Goal: Use online tool/utility: Utilize a website feature to perform a specific function

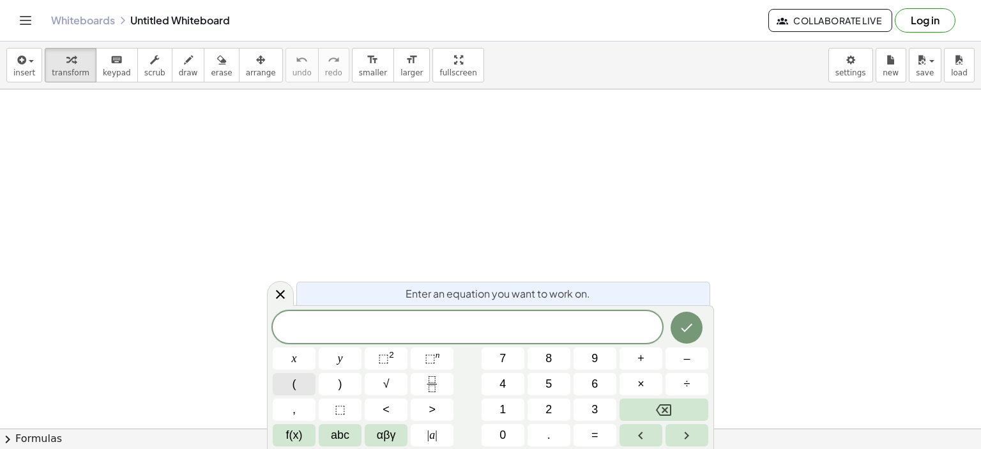
click at [309, 388] on button "(" at bounding box center [294, 384] width 43 height 22
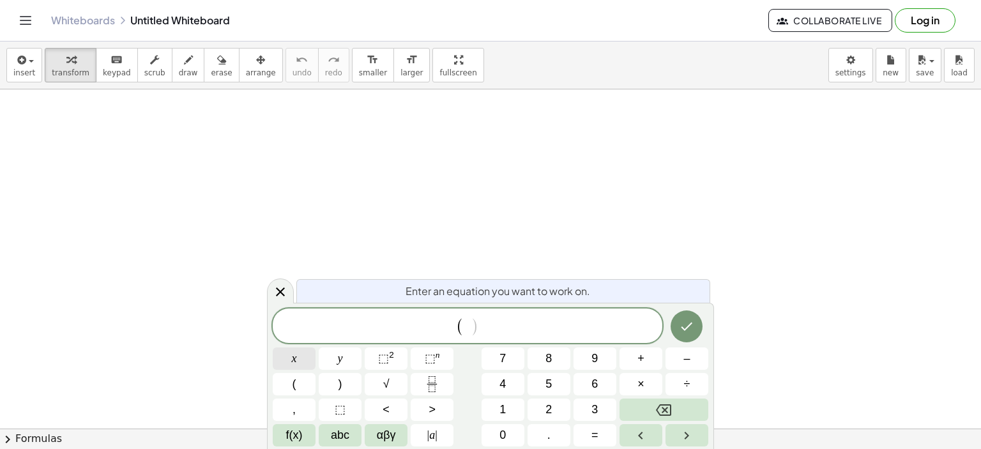
click at [283, 360] on button "x" at bounding box center [294, 359] width 43 height 22
click at [686, 358] on span "–" at bounding box center [687, 358] width 6 height 17
click at [666, 401] on button "Backspace" at bounding box center [664, 410] width 89 height 22
click at [507, 360] on button "7" at bounding box center [503, 359] width 43 height 22
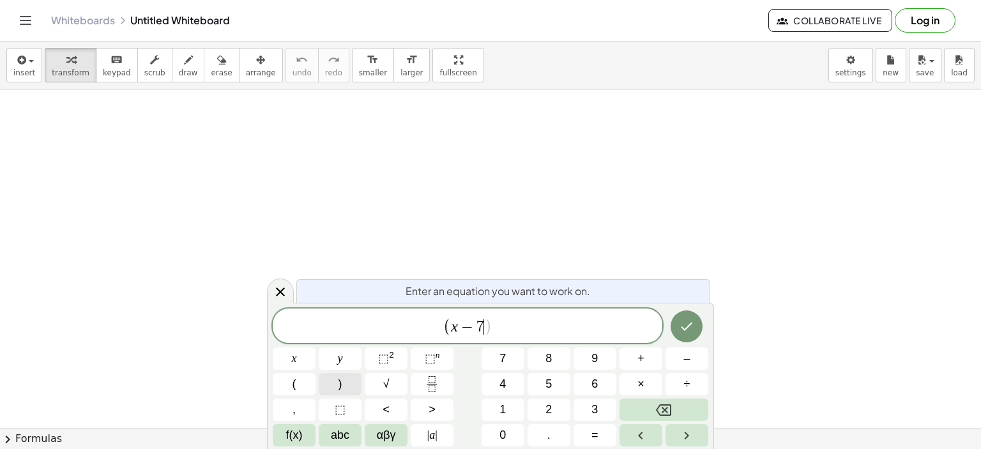
click at [388, 353] on div "( x − 7 ​ ) x y ⬚ 2 ⬚ n 7 8 9 + – ( ) √ 4 5 6 × ÷ , ⬚ < > 1 2 3 f(x) abc αβγ | …" at bounding box center [491, 378] width 436 height 138
click at [389, 353] on sup "2" at bounding box center [391, 355] width 5 height 10
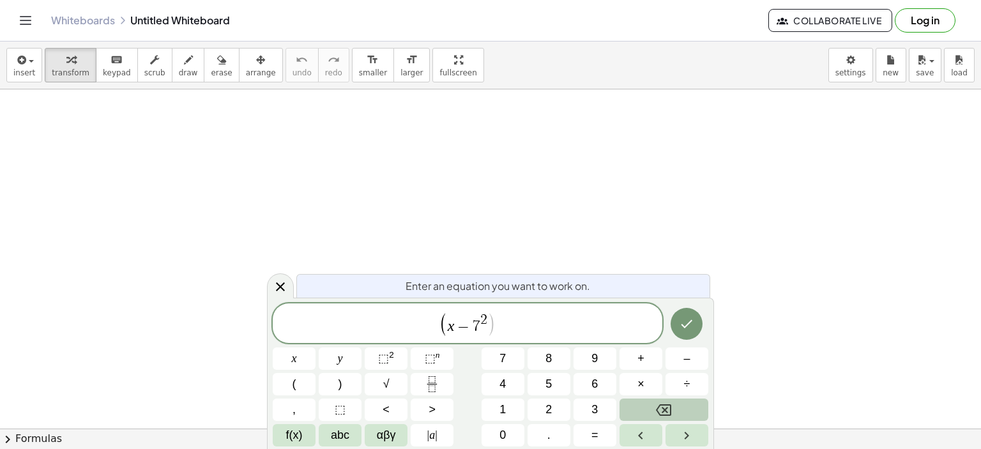
click at [652, 403] on button "Backspace" at bounding box center [664, 410] width 89 height 22
click at [661, 406] on icon "Backspace" at bounding box center [663, 410] width 15 height 15
click at [341, 385] on span ")" at bounding box center [341, 384] width 4 height 17
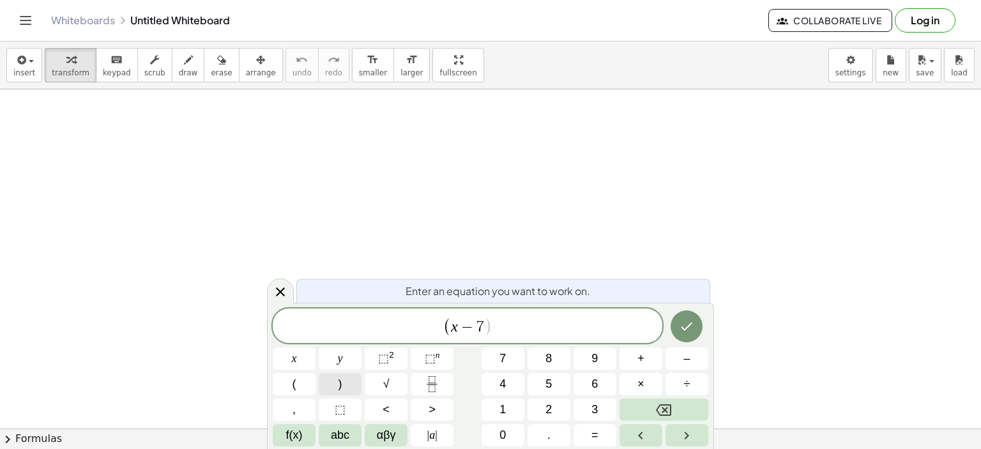
click at [341, 385] on span ")" at bounding box center [341, 384] width 4 height 17
click at [396, 353] on button "⬚ 2" at bounding box center [386, 359] width 43 height 22
click at [695, 332] on button "Done" at bounding box center [687, 325] width 32 height 32
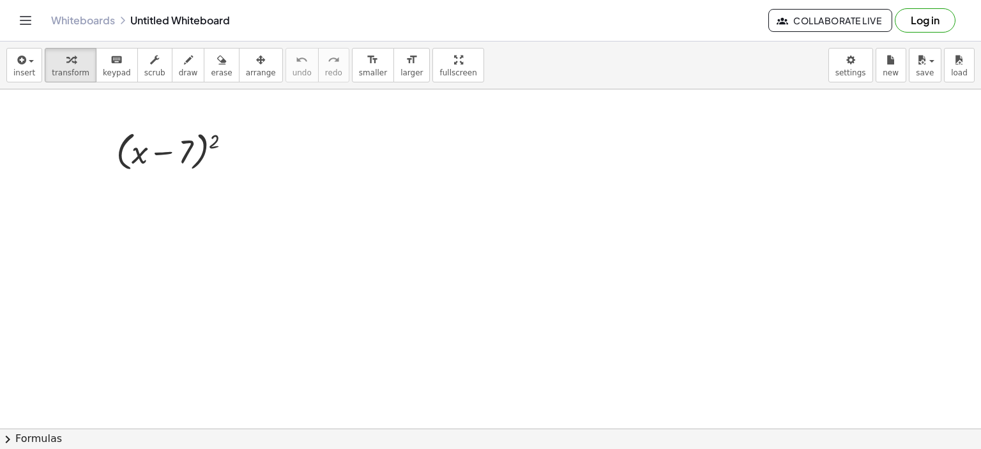
click at [45, 442] on button "chevron_right Formulas" at bounding box center [490, 439] width 981 height 20
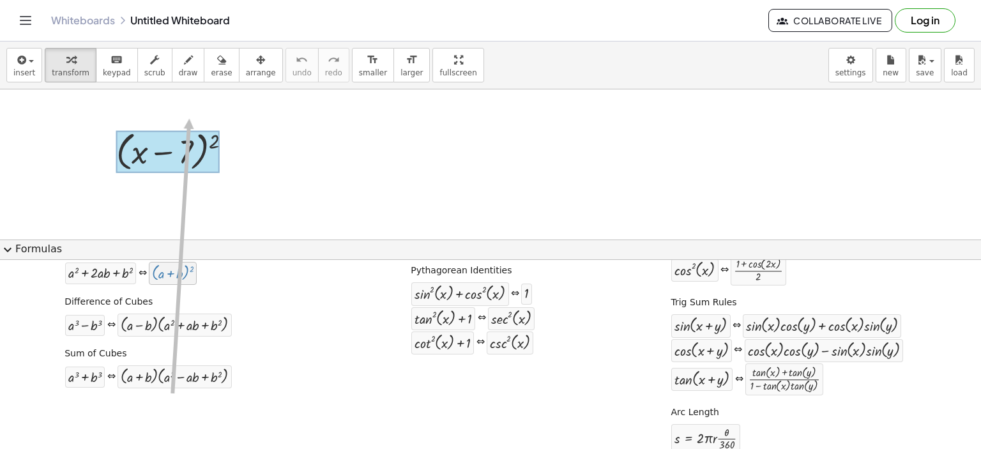
scroll to position [257, 0]
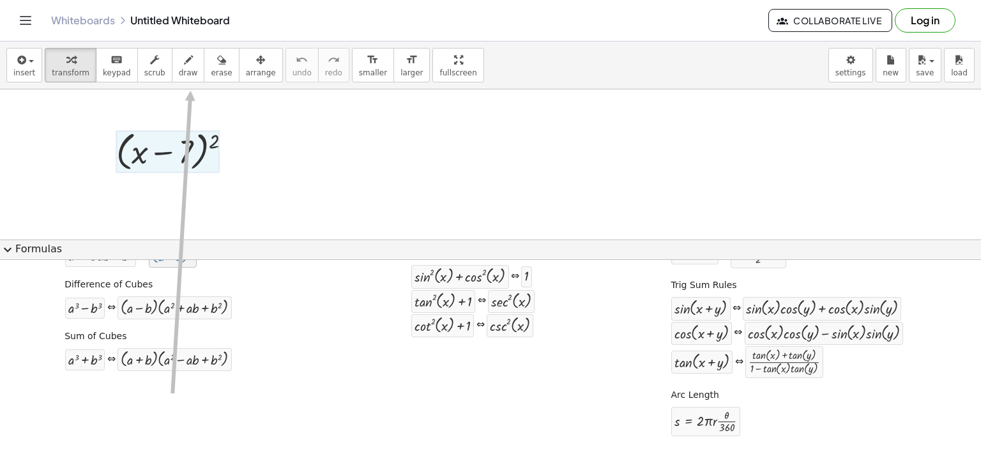
drag, startPoint x: 179, startPoint y: 394, endPoint x: 194, endPoint y: 89, distance: 305.8
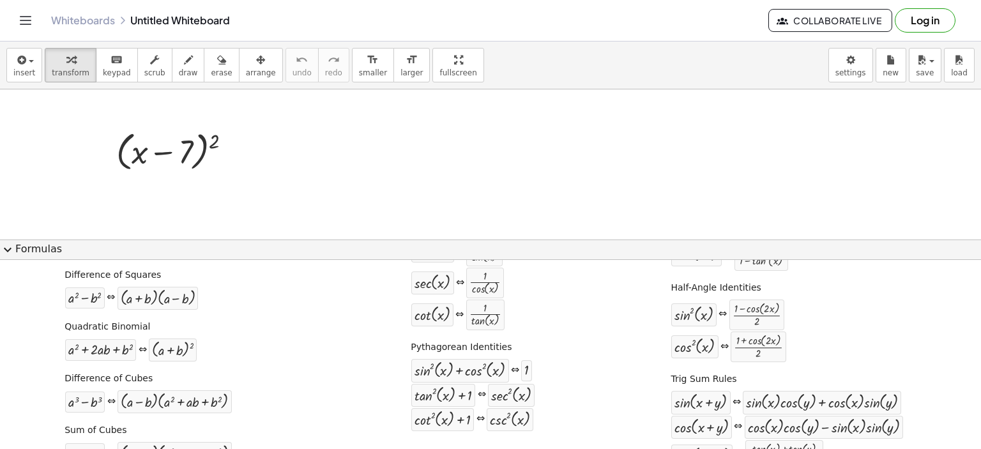
scroll to position [160, 0]
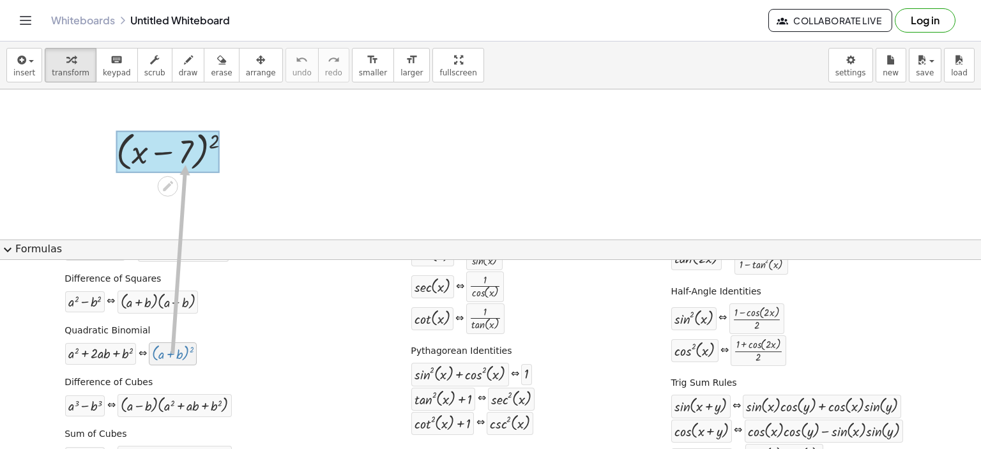
drag, startPoint x: 172, startPoint y: 360, endPoint x: 185, endPoint y: 164, distance: 196.0
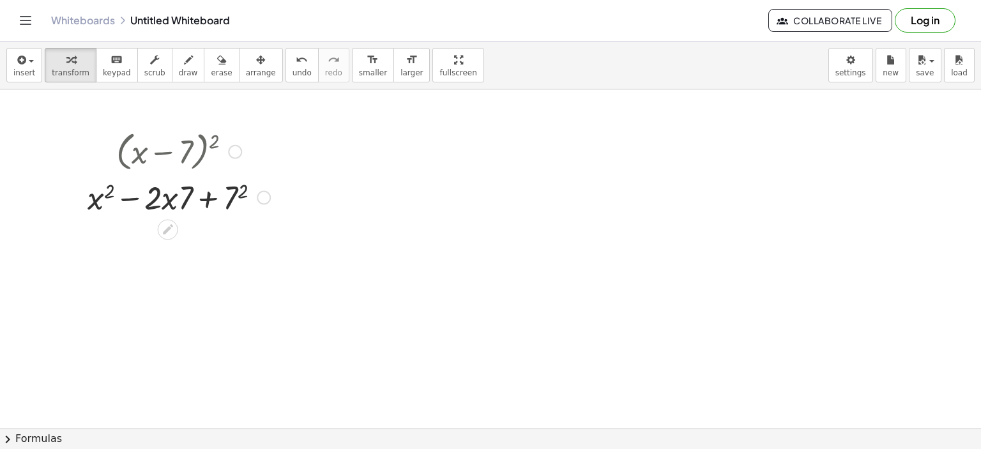
click at [245, 193] on div at bounding box center [179, 195] width 196 height 43
click at [256, 233] on div at bounding box center [179, 239] width 204 height 43
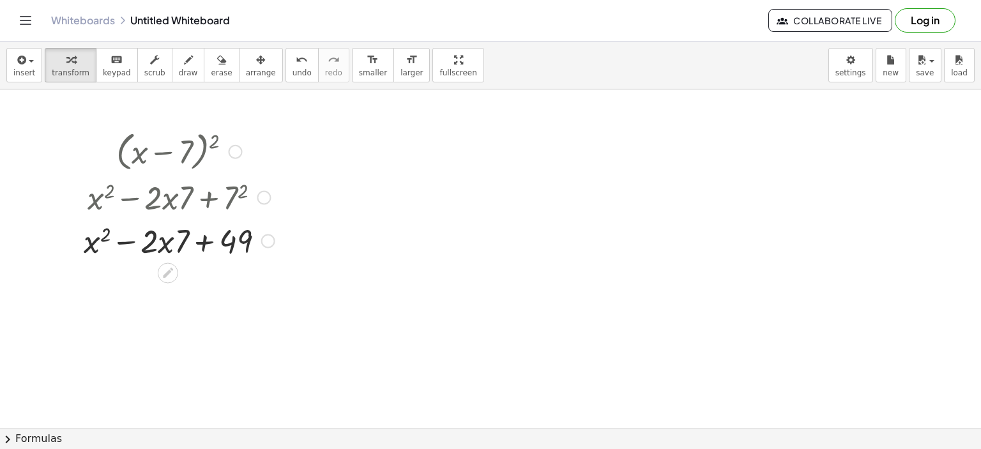
click at [265, 242] on div at bounding box center [268, 241] width 14 height 14
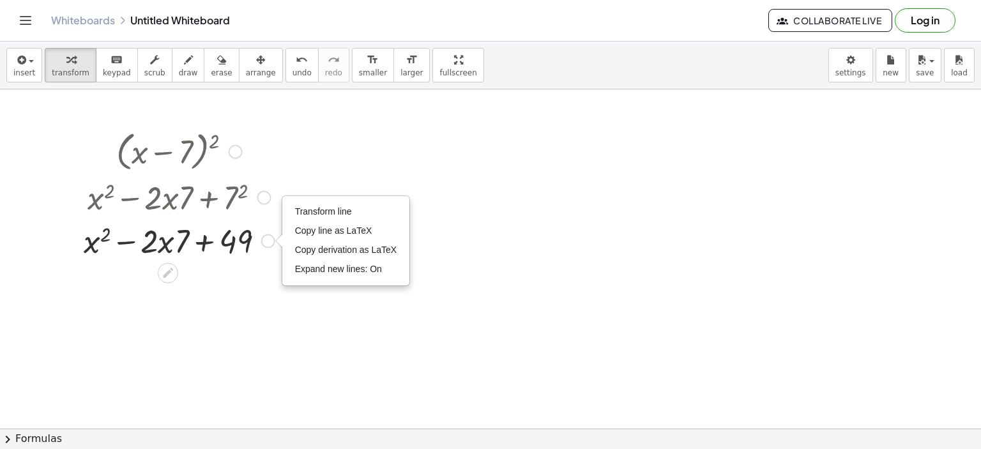
click at [265, 242] on div "Transform line Copy line as LaTeX Copy derivation as LaTeX Expand new lines: On" at bounding box center [268, 241] width 14 height 14
click at [238, 237] on div at bounding box center [179, 239] width 204 height 43
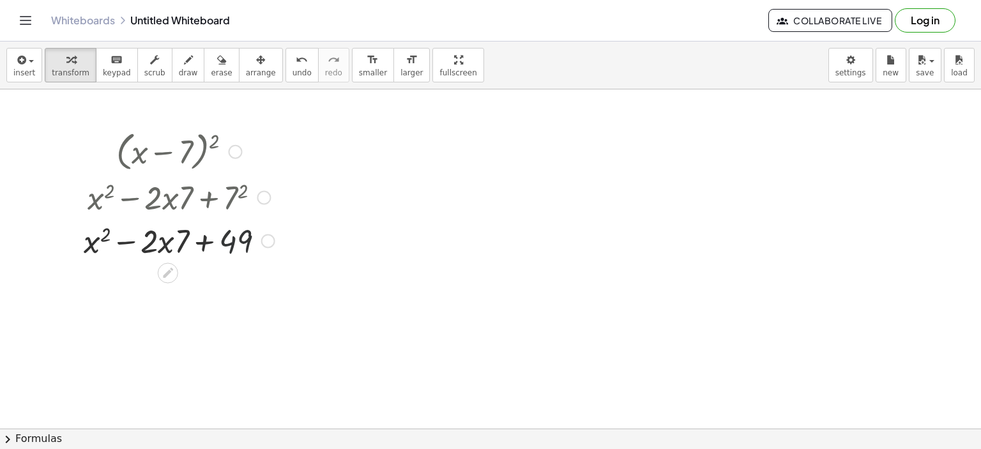
click at [238, 237] on div at bounding box center [179, 239] width 204 height 43
click at [162, 247] on div at bounding box center [179, 239] width 204 height 43
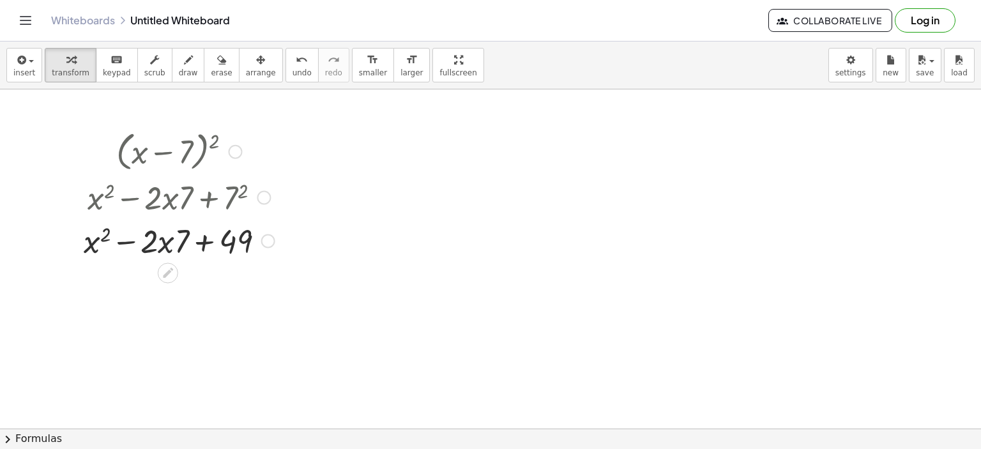
click at [162, 247] on div at bounding box center [179, 239] width 204 height 43
click at [157, 247] on div at bounding box center [179, 239] width 204 height 43
drag, startPoint x: 157, startPoint y: 247, endPoint x: 174, endPoint y: 241, distance: 18.2
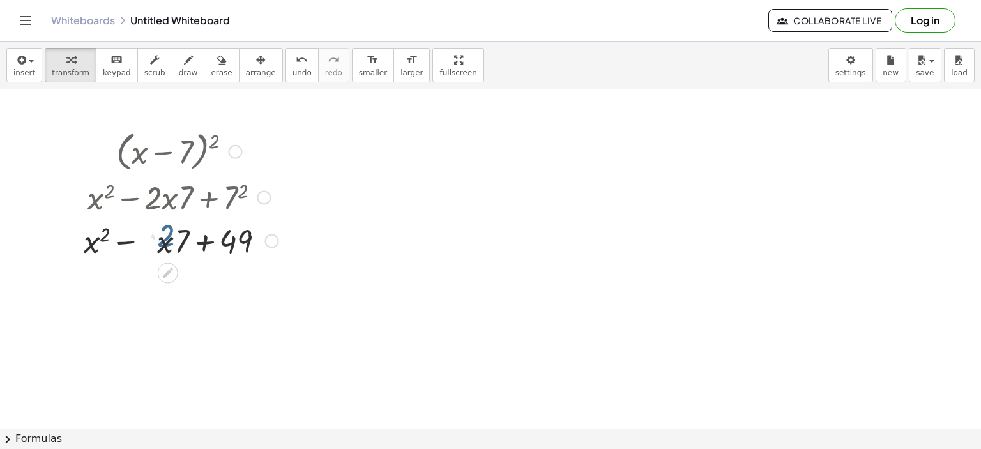
click at [174, 241] on div at bounding box center [178, 239] width 211 height 43
